Goal: Navigation & Orientation: Find specific page/section

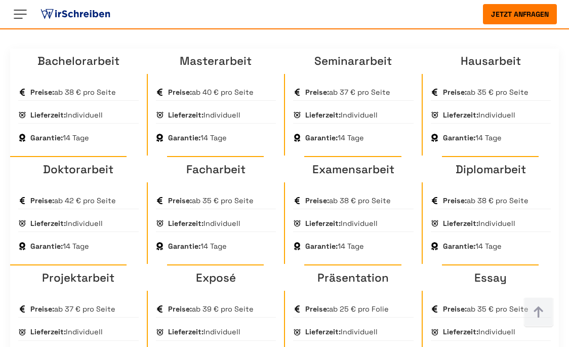
scroll to position [808, 0]
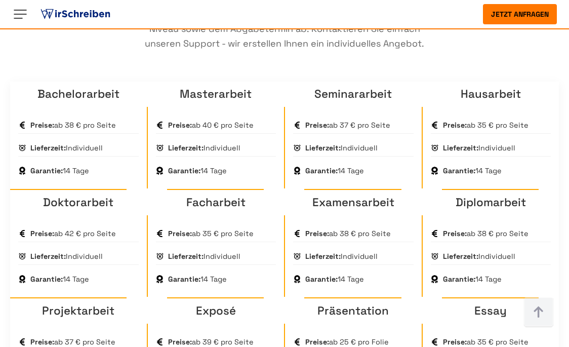
scroll to position [774, 0]
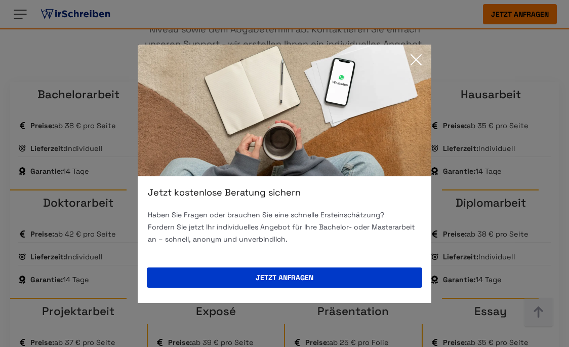
click at [412, 54] on icon at bounding box center [416, 60] width 20 height 20
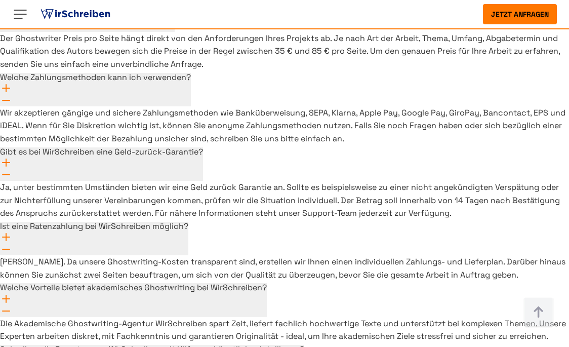
scroll to position [7665, 0]
